Goal: Check status

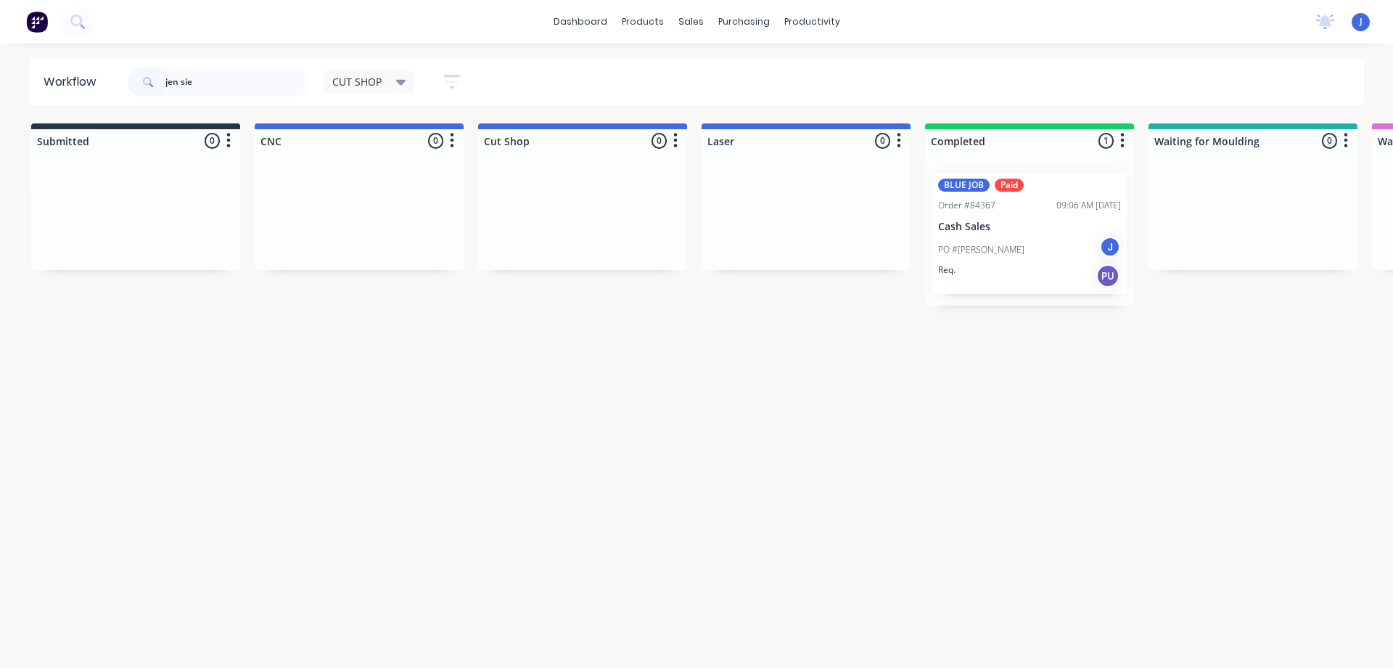
drag, startPoint x: 238, startPoint y: 81, endPoint x: 54, endPoint y: 120, distance: 188.4
click at [21, 123] on div "Workflow jen sie CUT SHOP Save new view None edit CUT SHOP (Default) edit DISPA…" at bounding box center [696, 348] width 1393 height 581
type input "84016"
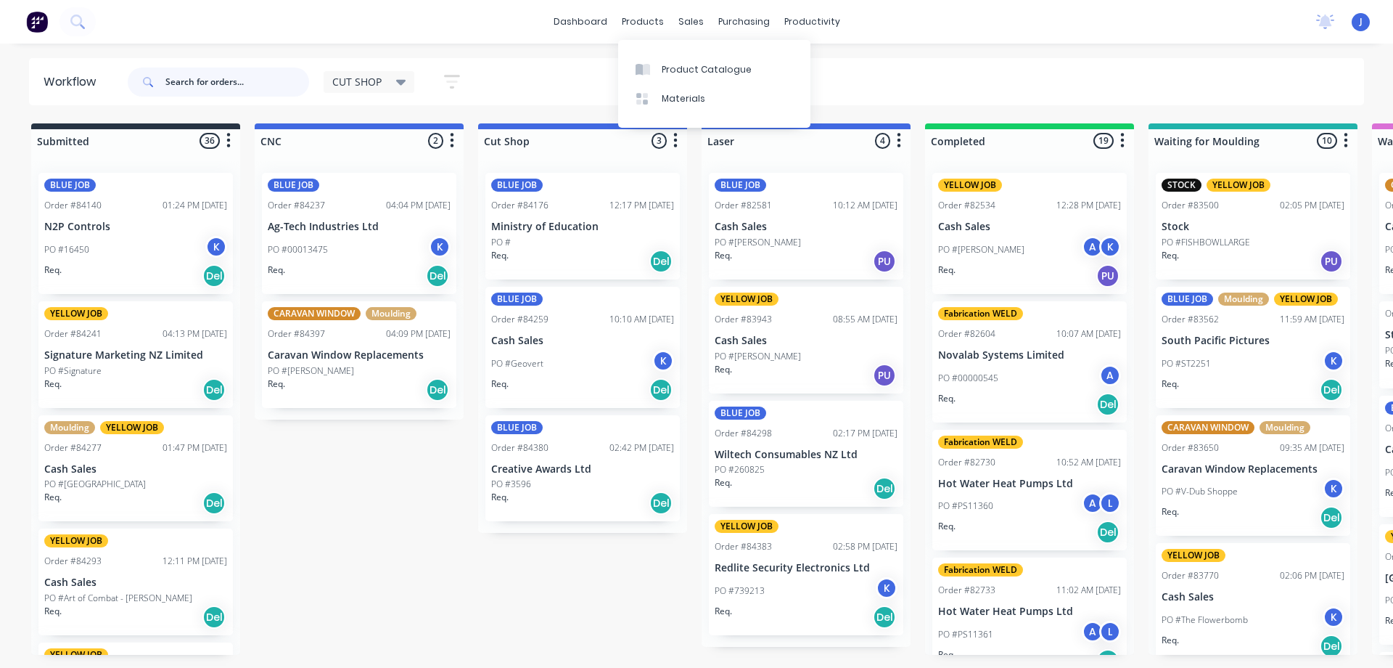
click at [251, 95] on input "text" at bounding box center [237, 81] width 144 height 29
type input "84016"
